Goal: Task Accomplishment & Management: Manage account settings

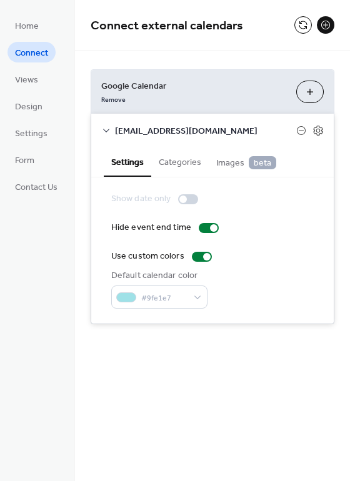
click at [314, 94] on button "Choose Calendars" at bounding box center [309, 92] width 27 height 22
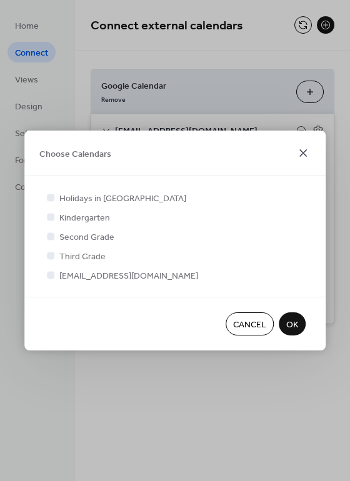
click at [301, 151] on icon at bounding box center [302, 152] width 7 height 7
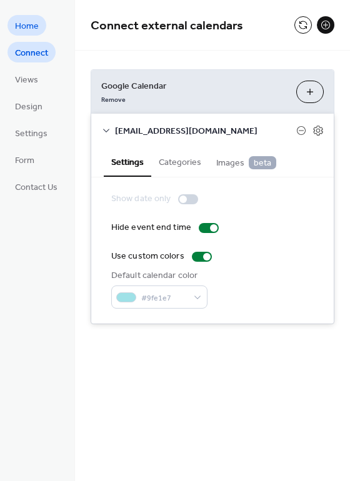
click at [37, 30] on span "Home" at bounding box center [27, 26] width 24 height 13
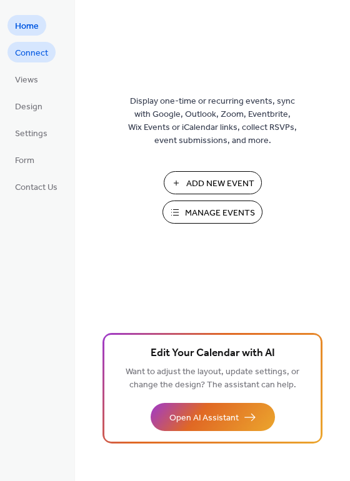
click at [40, 56] on span "Connect" at bounding box center [31, 53] width 33 height 13
click at [28, 109] on span "Design" at bounding box center [28, 107] width 27 height 13
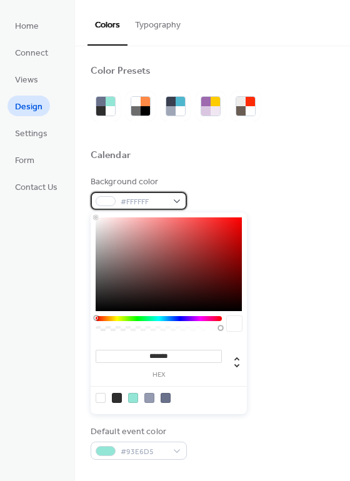
click at [174, 196] on div "#FFFFFF" at bounding box center [139, 201] width 96 height 18
click at [97, 395] on div at bounding box center [101, 398] width 10 height 10
click at [102, 397] on div at bounding box center [101, 398] width 10 height 10
click at [105, 199] on div at bounding box center [106, 201] width 20 height 10
click at [101, 399] on div at bounding box center [101, 398] width 10 height 10
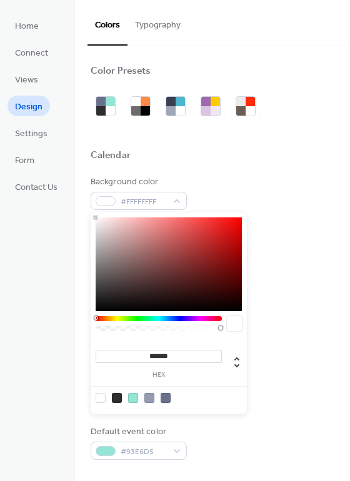
click at [101, 399] on div at bounding box center [101, 398] width 10 height 10
click at [230, 326] on div at bounding box center [234, 323] width 15 height 15
click at [236, 365] on icon at bounding box center [236, 362] width 15 height 15
click at [237, 367] on icon at bounding box center [236, 362] width 15 height 15
type input "*"
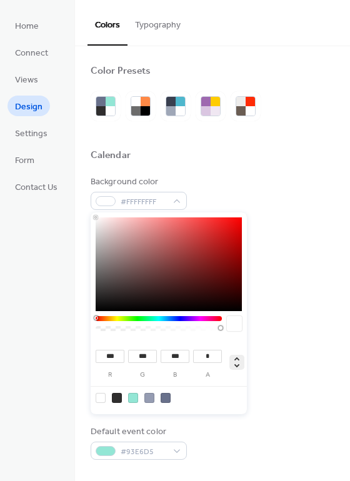
type input "**"
type input "****"
click at [237, 367] on icon at bounding box center [236, 362] width 15 height 15
type input "*******"
click at [101, 396] on div at bounding box center [101, 398] width 10 height 10
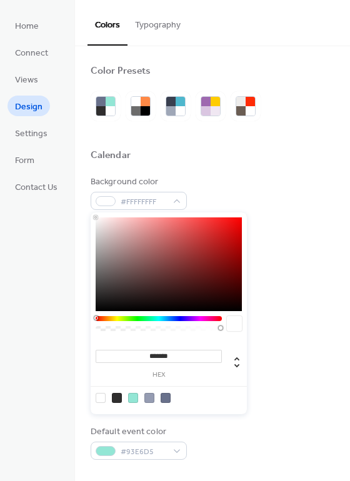
click at [101, 397] on div at bounding box center [101, 398] width 10 height 10
click at [282, 395] on div "Inner background color #69718B" at bounding box center [213, 392] width 244 height 34
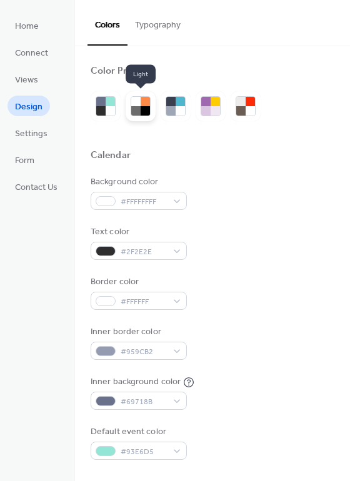
click at [135, 109] on div at bounding box center [135, 110] width 9 height 9
